Goal: Information Seeking & Learning: Learn about a topic

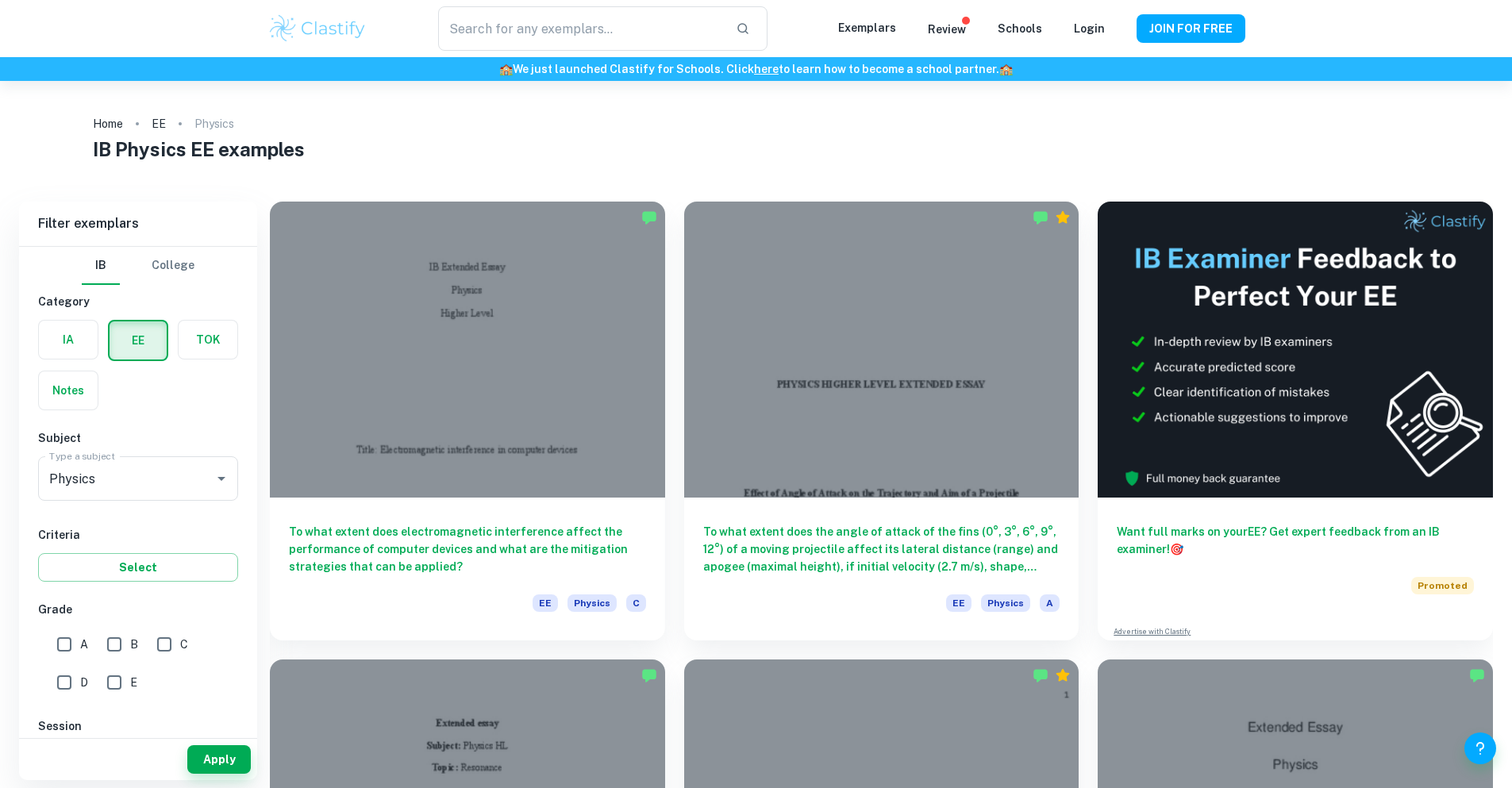
type input "Physics"
click at [665, 655] on div at bounding box center [467, 803] width 395 height 296
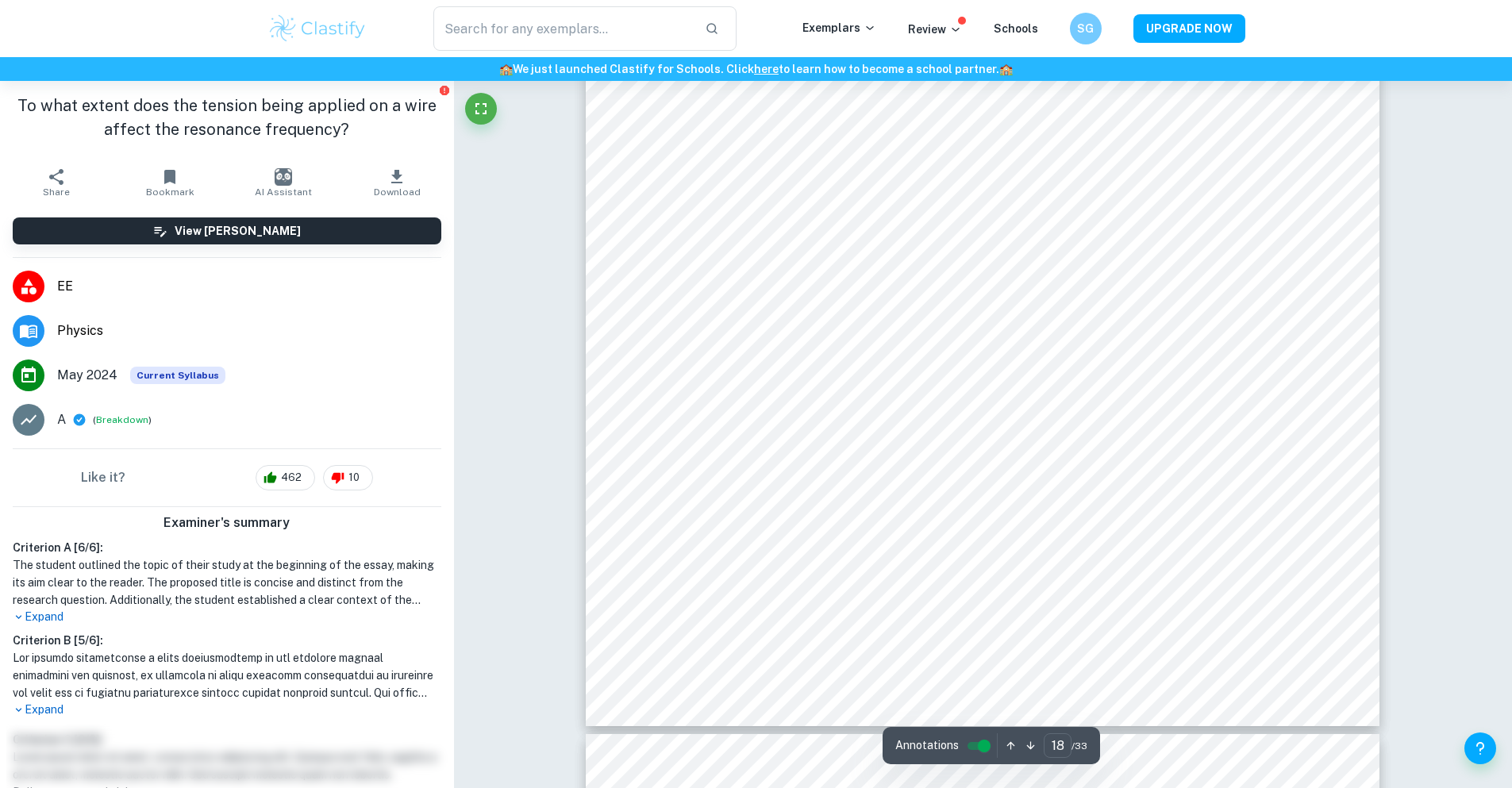
scroll to position [18487, 0]
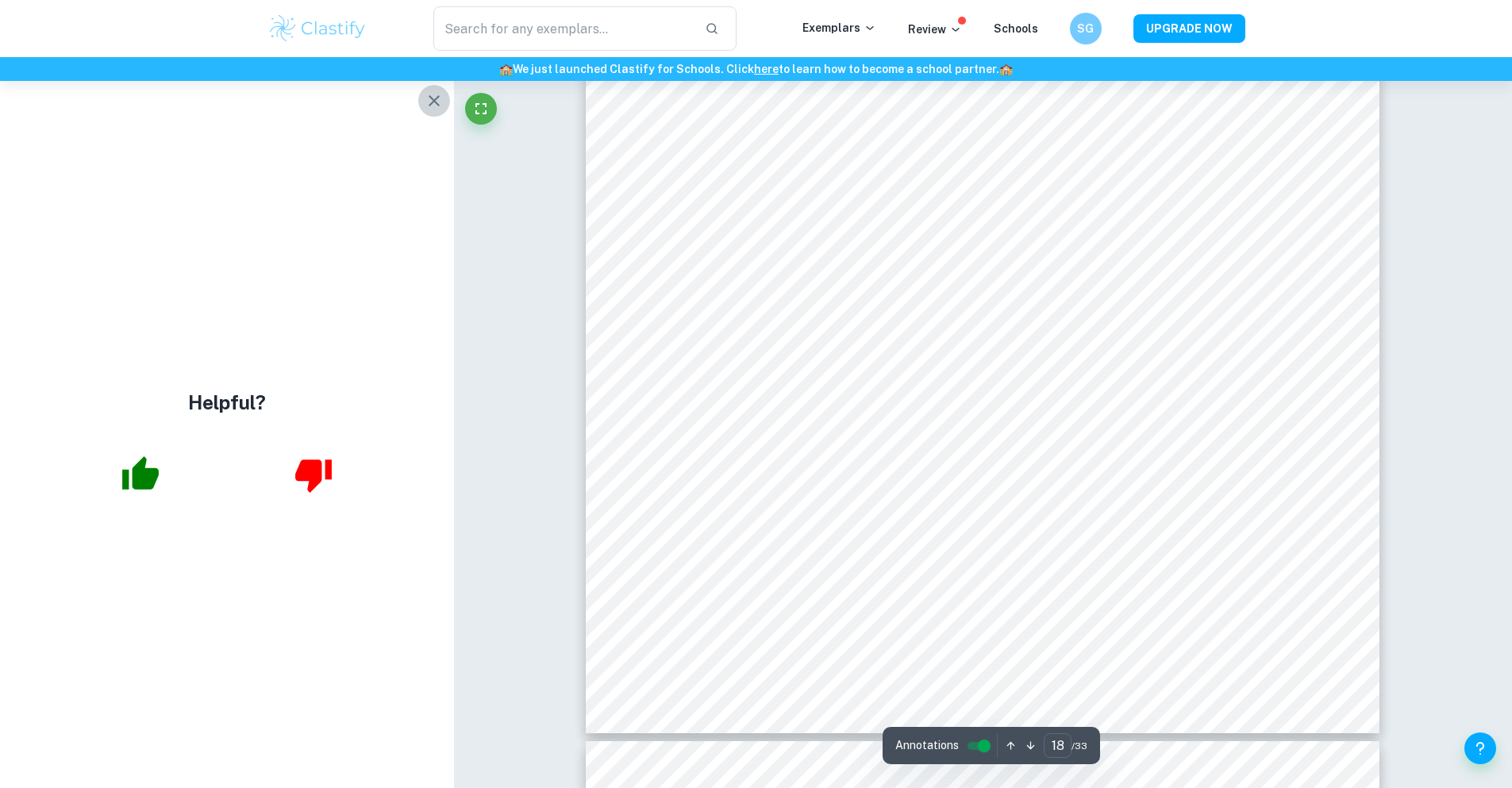
click at [433, 104] on icon "button" at bounding box center [434, 101] width 19 height 19
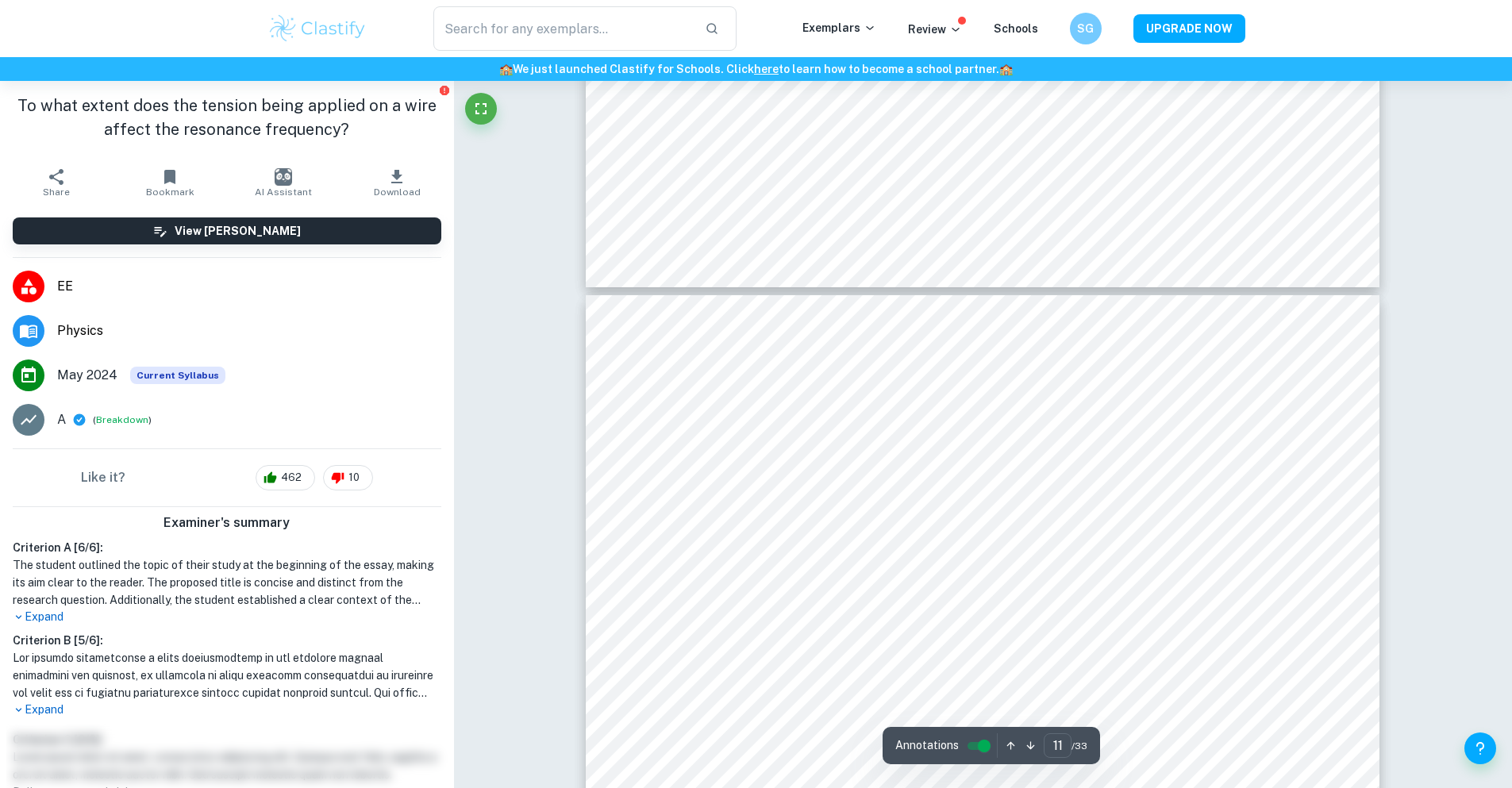
scroll to position [10530, 0]
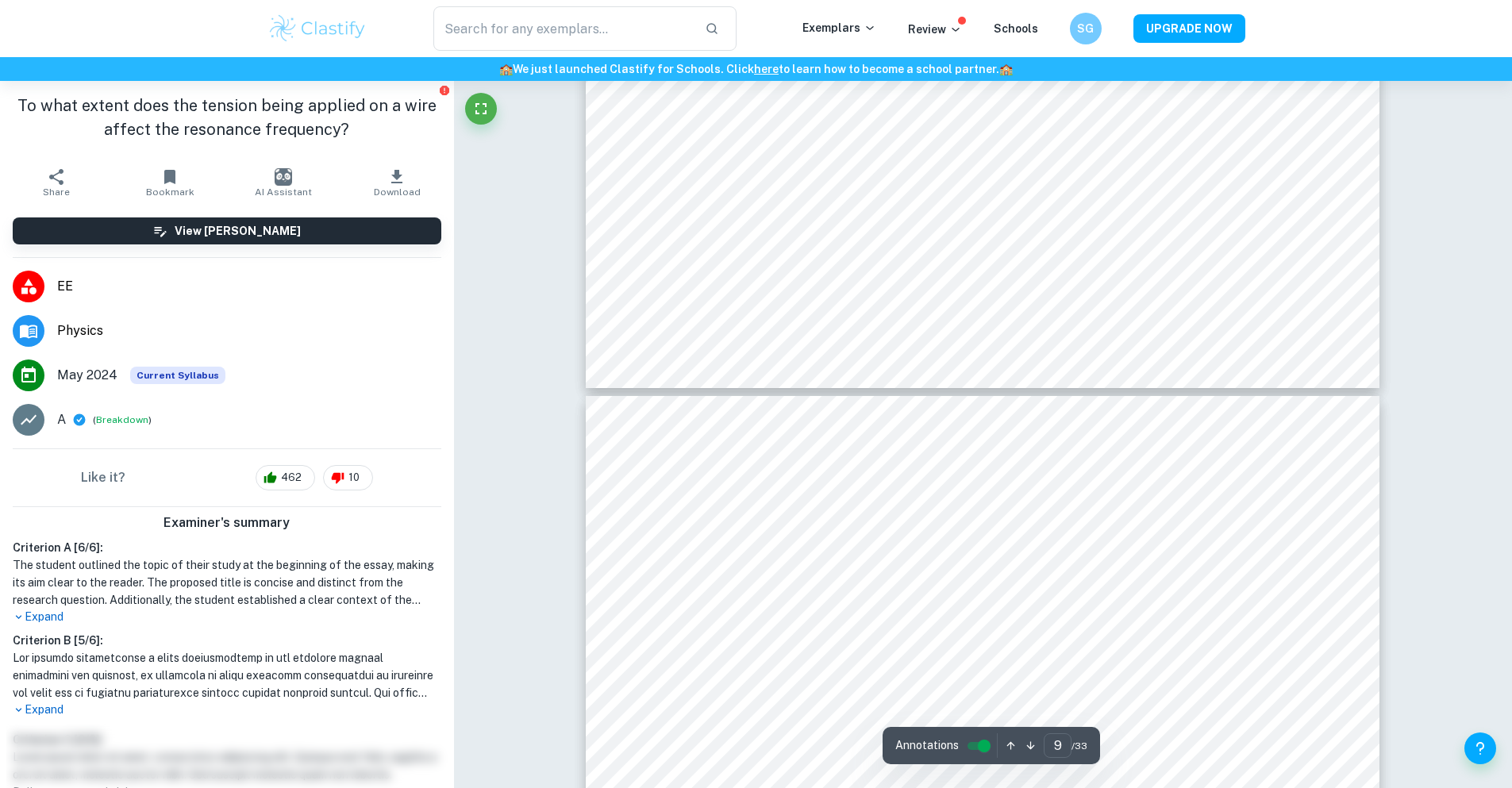
type input "10"
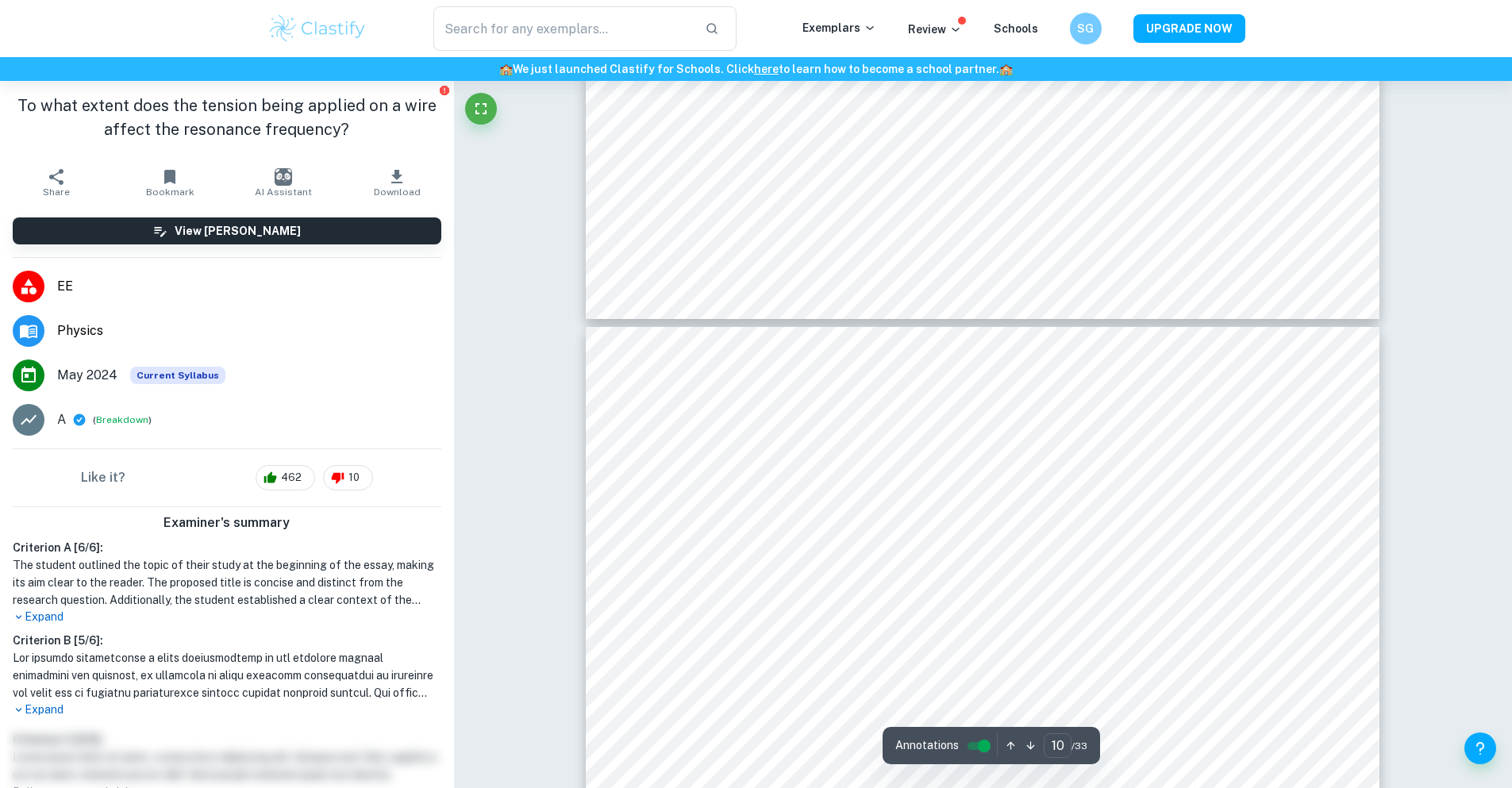
scroll to position [9463, 0]
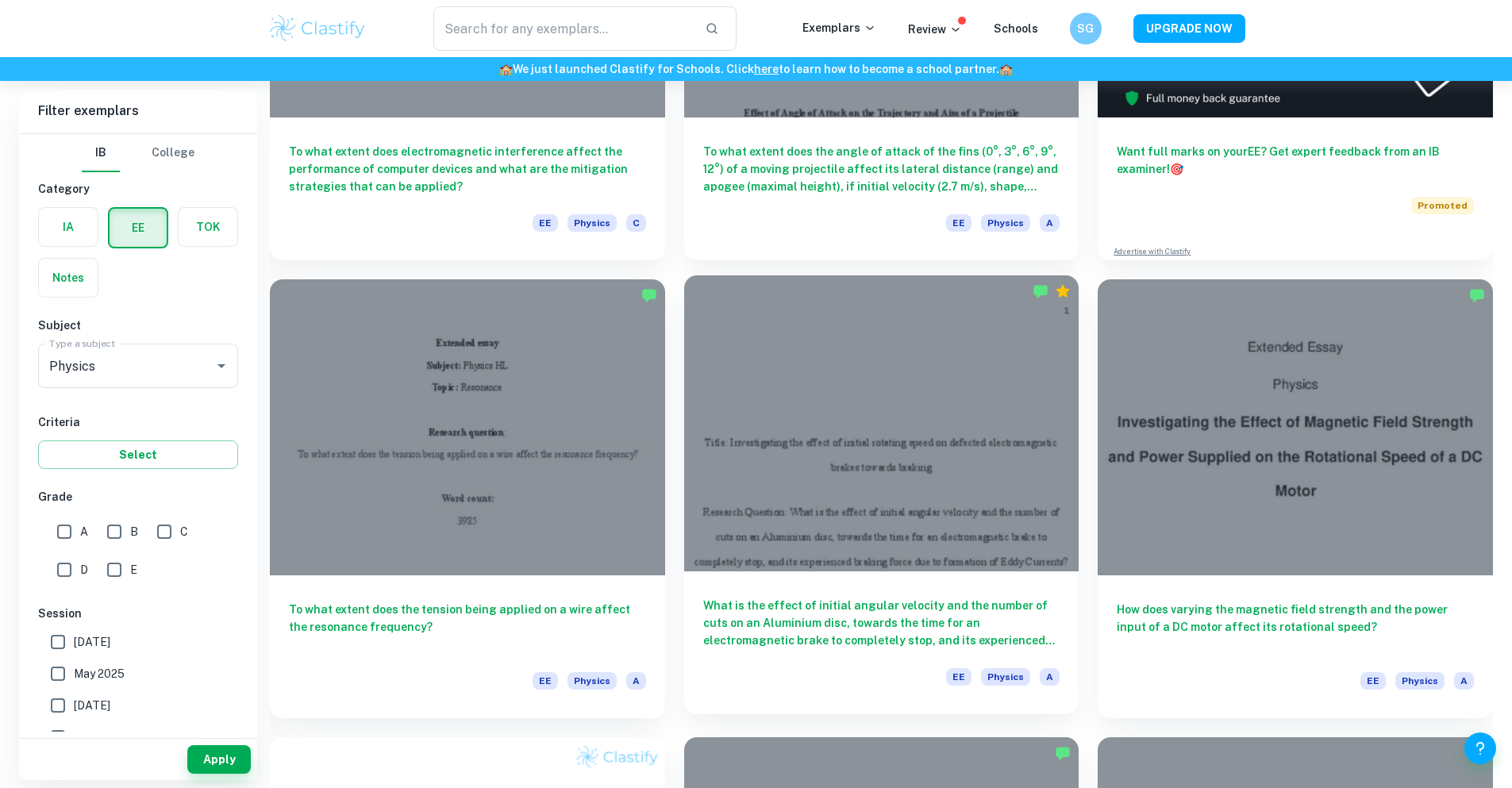
scroll to position [397, 0]
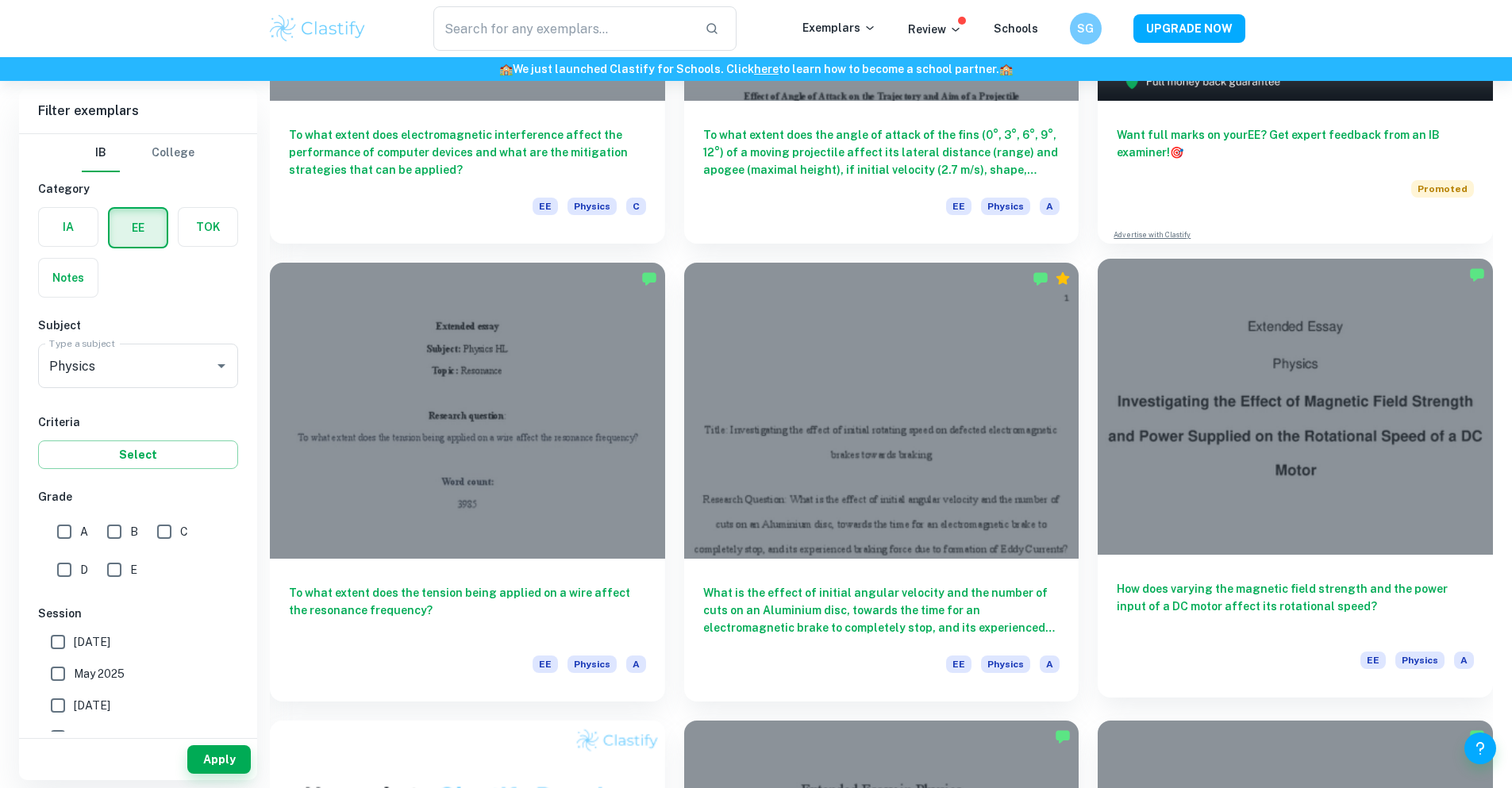
click at [1098, 371] on div at bounding box center [1295, 406] width 395 height 296
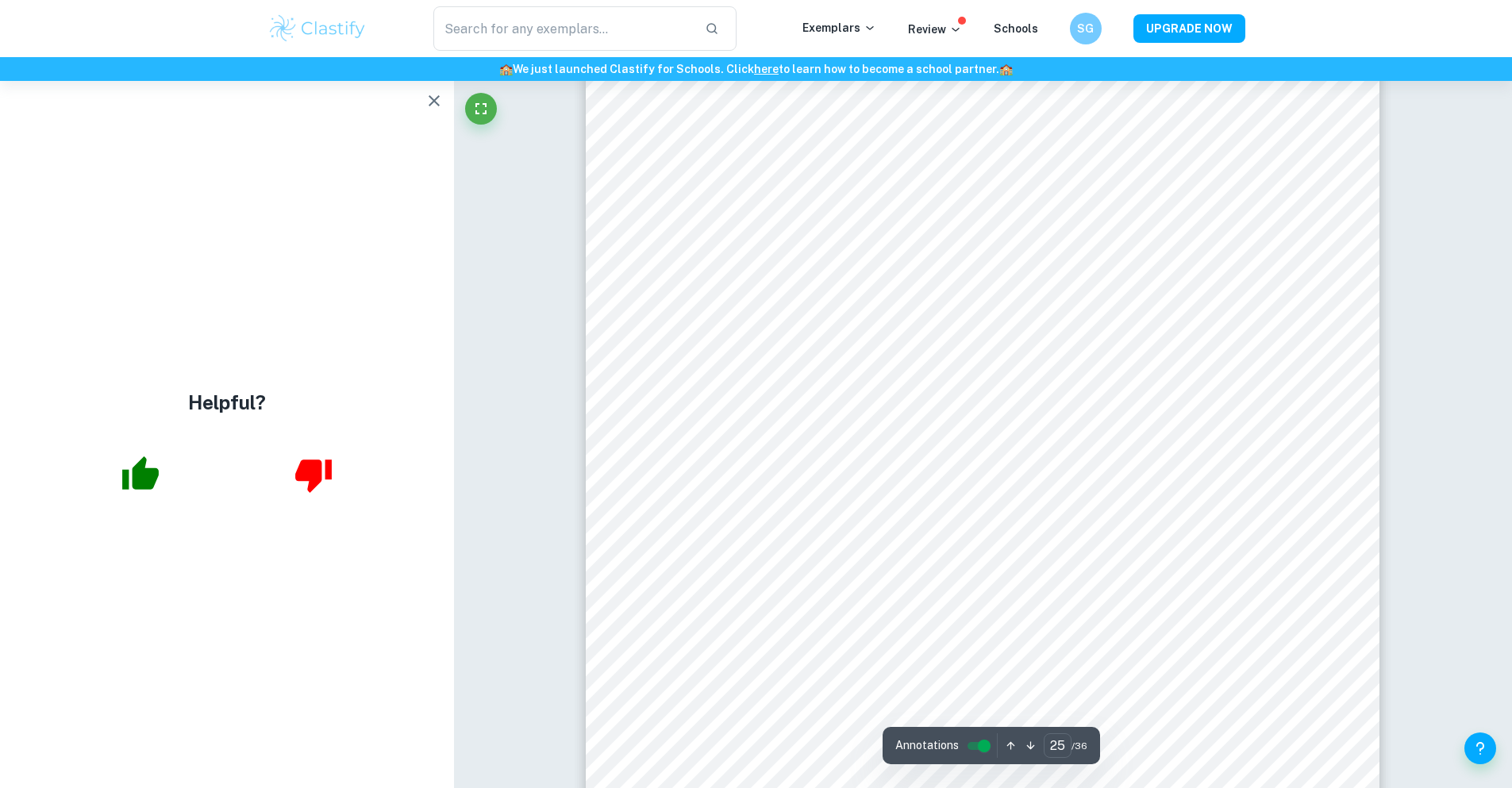
scroll to position [27316, 0]
type input "26"
